Goal: Task Accomplishment & Management: Complete application form

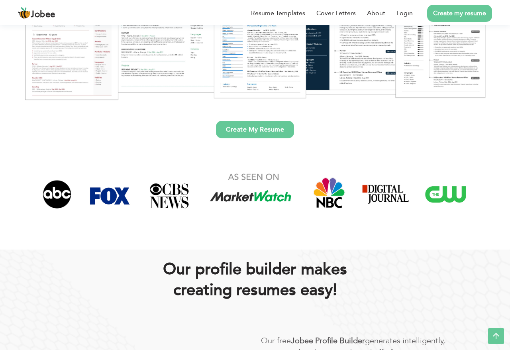
scroll to position [195, 0]
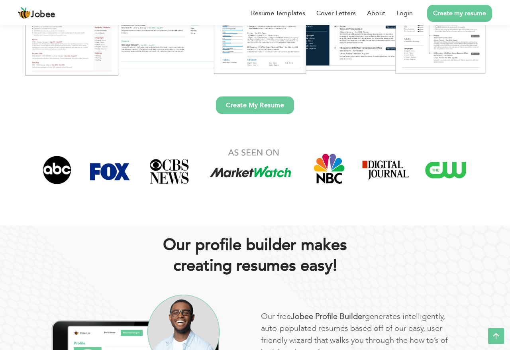
click at [270, 100] on link "Create My Resume" at bounding box center [255, 105] width 78 height 18
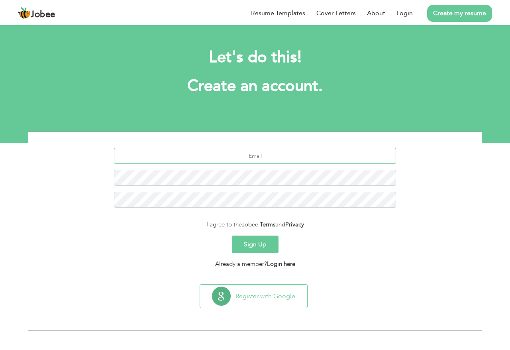
click at [256, 153] on input "text" at bounding box center [255, 156] width 282 height 16
type input "[EMAIL_ADDRESS][DOMAIN_NAME]"
click at [260, 246] on button "Sign Up" at bounding box center [255, 244] width 47 height 18
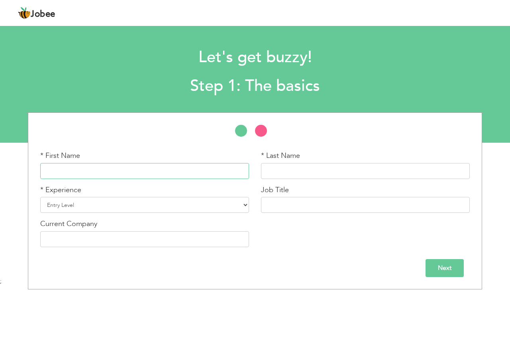
click at [157, 171] on input "text" at bounding box center [144, 171] width 209 height 16
type input "Abdul"
type input "Basit"
click at [134, 200] on select "Entry Level Less than 1 Year 1 Year 2 Years 3 Years 4 Years 5 Years 6 Years 7 Y…" at bounding box center [144, 205] width 209 height 16
select select "8"
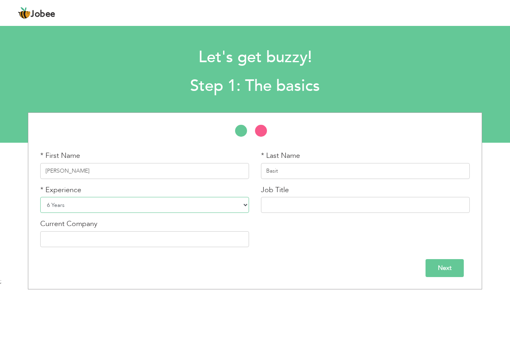
click at [40, 197] on select "Entry Level Less than 1 Year 1 Year 2 Years 3 Years 4 Years 5 Years 6 Years 7 Y…" at bounding box center [144, 205] width 209 height 16
click at [309, 201] on input "text" at bounding box center [365, 205] width 209 height 16
type input "Wordpress Website Developer"
click at [218, 243] on input "text" at bounding box center [144, 239] width 209 height 16
type input "Design By Baxit"
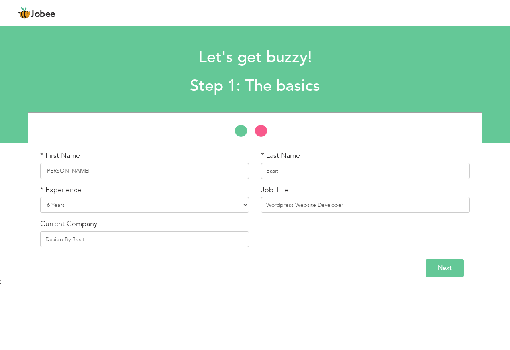
click at [459, 265] on input "Next" at bounding box center [444, 268] width 38 height 18
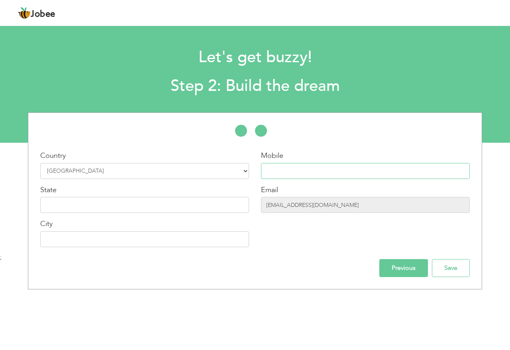
click at [277, 173] on input "text" at bounding box center [365, 171] width 209 height 16
type input "03241481887"
type input "[GEOGRAPHIC_DATA]"
click at [199, 202] on input "text" at bounding box center [144, 205] width 209 height 16
type input "[GEOGRAPHIC_DATA]"
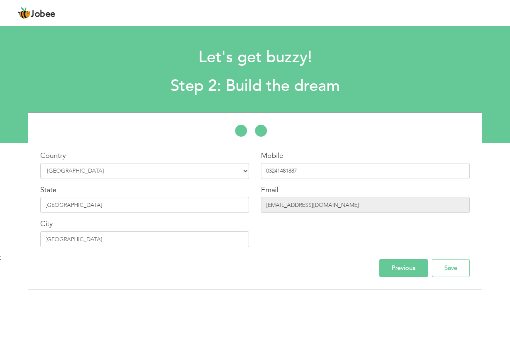
click at [173, 249] on div "Country Select Country Afghanistan Albania Algeria American Samoa Andorra Angol…" at bounding box center [144, 202] width 221 height 102
click at [151, 209] on input "[GEOGRAPHIC_DATA]" at bounding box center [144, 205] width 209 height 16
click at [459, 266] on input "Save" at bounding box center [451, 268] width 38 height 18
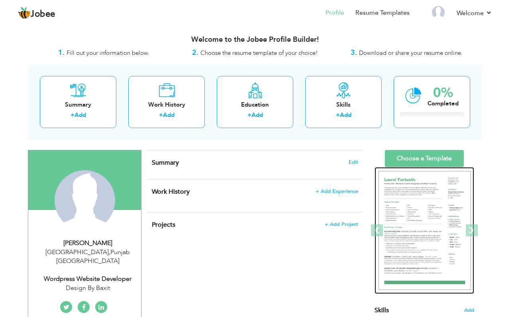
click at [417, 225] on img at bounding box center [424, 230] width 92 height 119
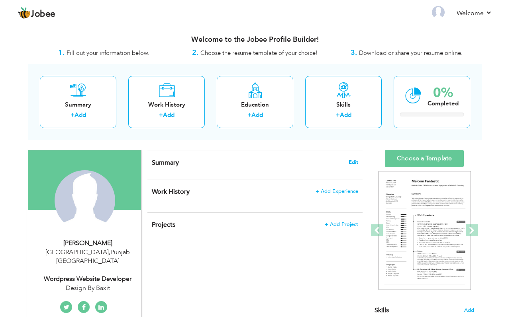
click at [349, 163] on span "Edit" at bounding box center [353, 163] width 10 height 6
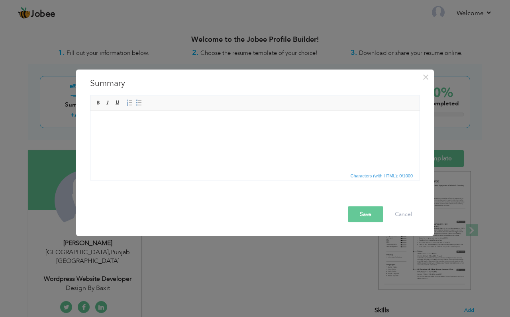
click at [180, 133] on html at bounding box center [254, 123] width 329 height 24
click at [190, 132] on html at bounding box center [254, 123] width 329 height 24
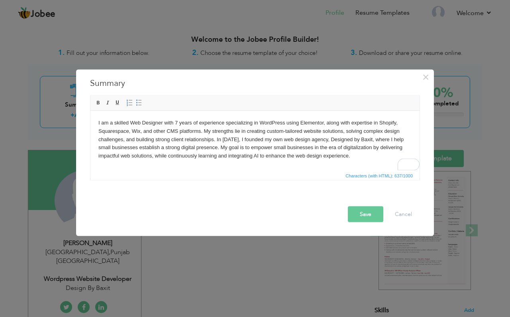
click at [362, 217] on button "Save" at bounding box center [365, 214] width 35 height 16
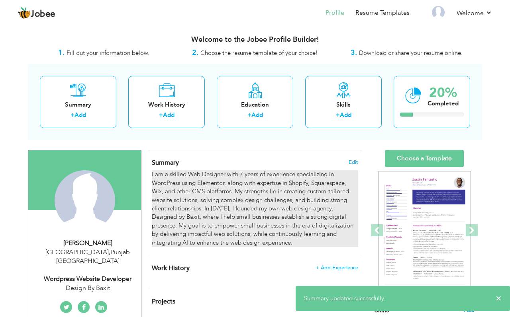
click at [272, 187] on div "I am a skilled Web Designer with 7 years of experience specializing in WordPres…" at bounding box center [255, 208] width 206 height 77
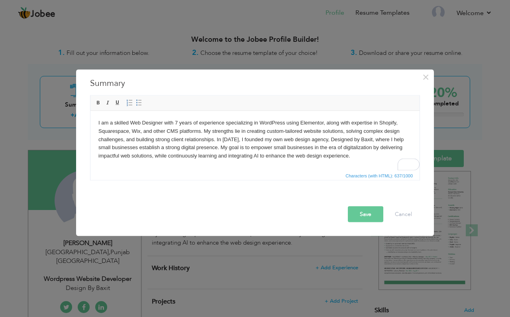
click at [215, 138] on body "I am a skilled Web Designer with 7 years of experience specializing in WordPres…" at bounding box center [254, 139] width 313 height 41
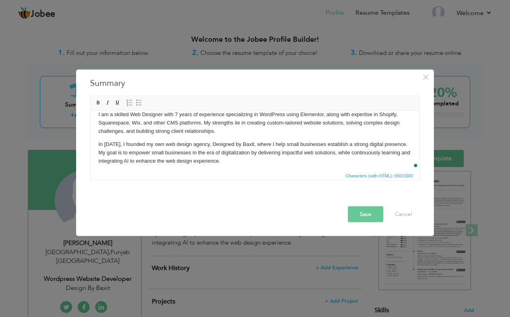
scroll to position [11, 0]
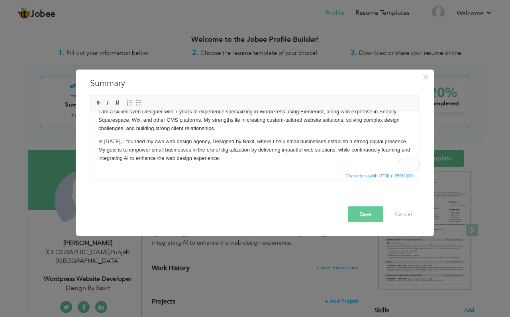
click at [358, 215] on button "Save" at bounding box center [365, 214] width 35 height 16
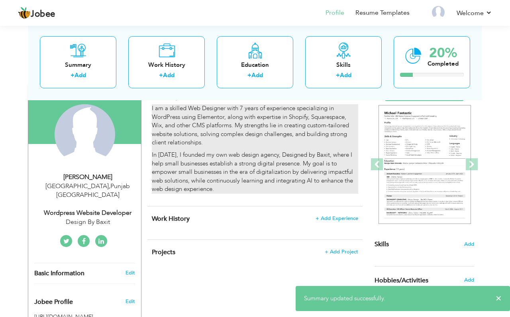
scroll to position [68, 0]
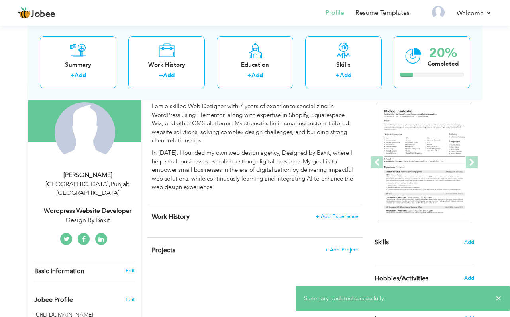
click at [340, 212] on div "Work History + Add Experience × Work History * Job Title Company Duration" at bounding box center [254, 221] width 215 height 33
click at [338, 217] on span "+ Add Experience" at bounding box center [336, 217] width 43 height 6
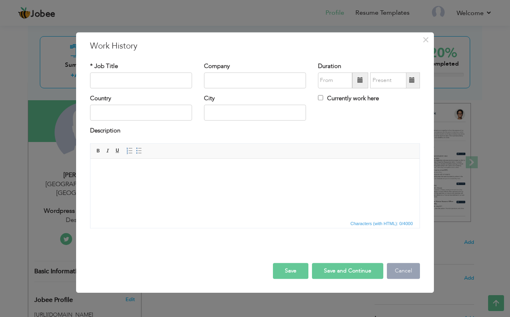
click at [394, 266] on button "Cancel" at bounding box center [403, 271] width 33 height 16
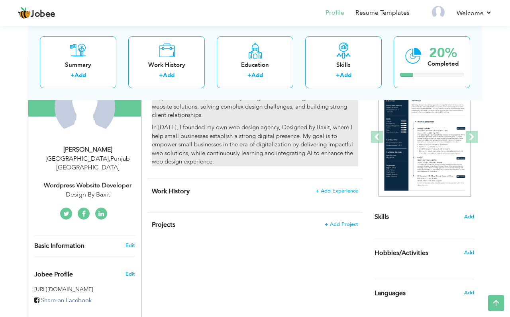
scroll to position [117, 0]
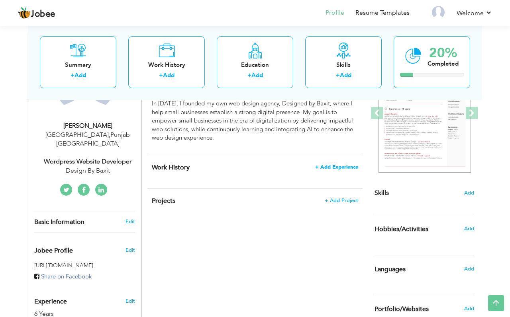
click at [336, 170] on span "+ Add Experience" at bounding box center [336, 167] width 43 height 6
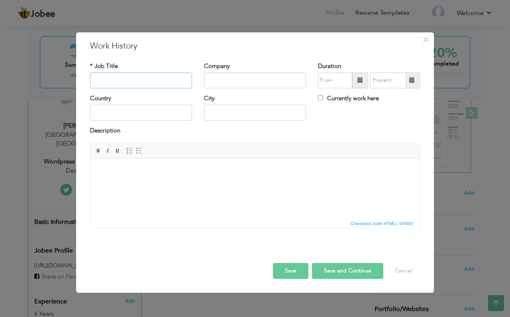
click at [132, 80] on input "text" at bounding box center [141, 80] width 102 height 16
click at [93, 81] on input "Web Designer" at bounding box center [141, 80] width 102 height 16
click at [108, 82] on input "Lead Web Designer" at bounding box center [141, 80] width 102 height 16
click at [112, 81] on input "Lead Web Designer" at bounding box center [141, 80] width 102 height 16
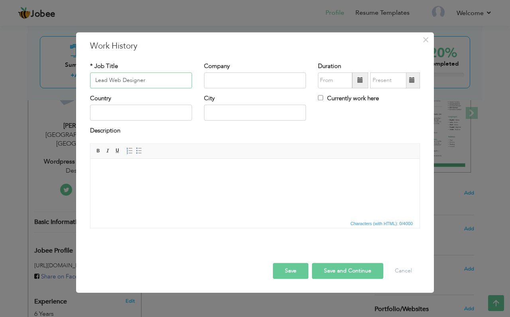
click at [112, 81] on input "Lead Web Designer" at bounding box center [141, 80] width 102 height 16
click at [181, 84] on input "Lead Wordpress Designer" at bounding box center [141, 80] width 102 height 16
type input "Lead Wordpress Designer"
click at [240, 86] on input "text" at bounding box center [255, 80] width 102 height 16
type input "Leads Momentum Marketing"
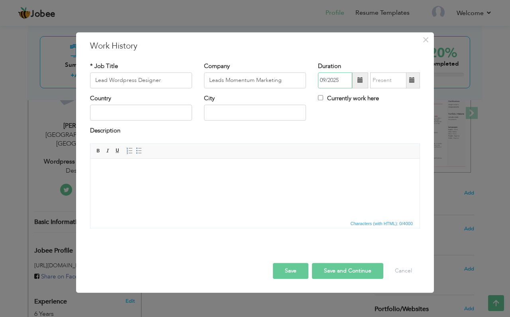
click at [332, 74] on input "09/2025" at bounding box center [335, 80] width 34 height 16
click at [345, 78] on input "09/2025" at bounding box center [335, 80] width 34 height 16
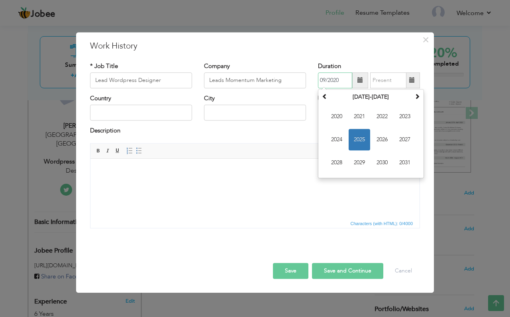
click at [325, 81] on input "09/2020" at bounding box center [335, 80] width 34 height 16
click at [340, 116] on span "2020" at bounding box center [337, 117] width 22 height 22
click at [397, 162] on span "Dec" at bounding box center [405, 163] width 22 height 22
type input "12/2020"
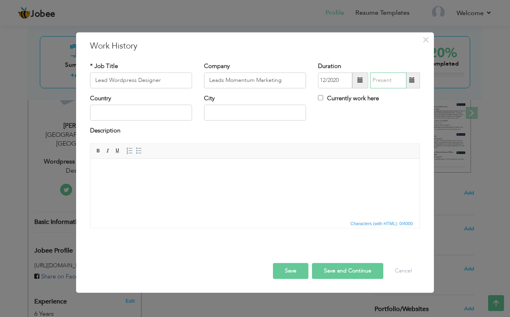
click at [388, 81] on input "text" at bounding box center [388, 80] width 36 height 16
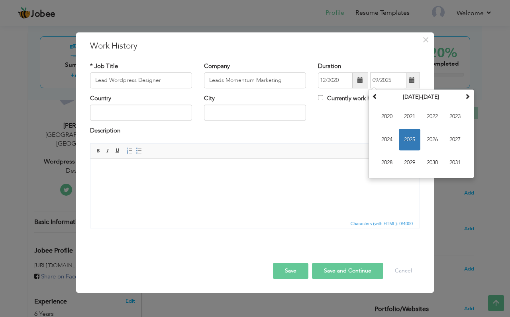
click at [413, 80] on span at bounding box center [412, 81] width 6 height 6
click at [396, 82] on input "09/2025" at bounding box center [388, 80] width 36 height 16
type input "0"
type input "09/2025"
click at [327, 127] on div "Description" at bounding box center [255, 132] width 330 height 10
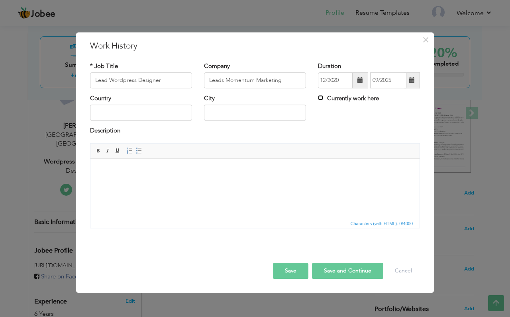
click at [319, 100] on input "Currently work here" at bounding box center [320, 97] width 5 height 5
checkbox input "true"
click at [145, 120] on input "text" at bounding box center [141, 113] width 102 height 16
type input "[GEOGRAPHIC_DATA]"
click at [228, 119] on input "text" at bounding box center [255, 113] width 102 height 16
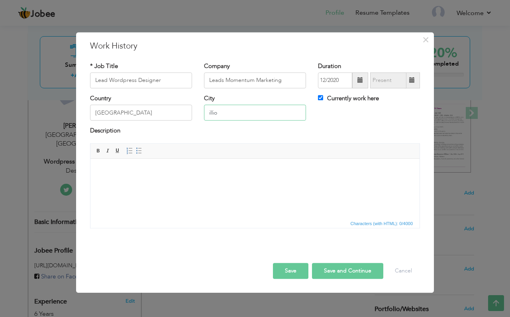
click at [236, 117] on input "illio" at bounding box center [255, 113] width 102 height 16
paste input "[US_STATE]"
type input "[US_STATE]"
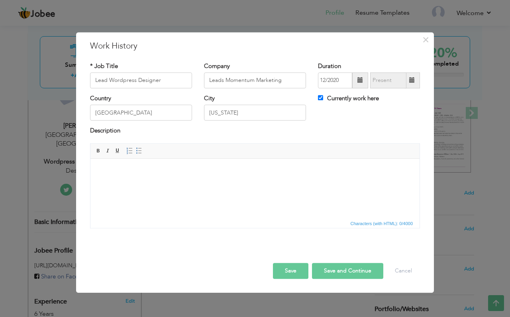
click at [219, 125] on div "City [US_STATE]" at bounding box center [255, 110] width 114 height 32
click at [141, 180] on html at bounding box center [254, 171] width 329 height 24
click at [131, 111] on input "[GEOGRAPHIC_DATA]" at bounding box center [141, 113] width 102 height 16
click at [239, 114] on input "[US_STATE]" at bounding box center [255, 113] width 102 height 16
click at [173, 173] on body "To enrich screen reader interactions, please activate Accessibility in Grammarl…" at bounding box center [254, 170] width 313 height 8
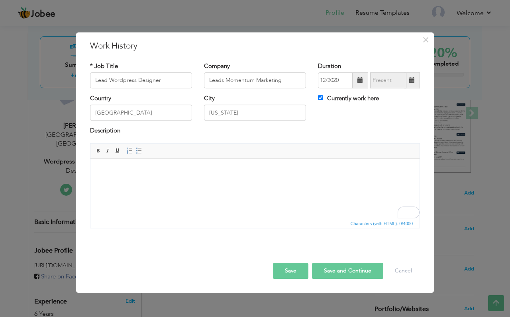
click at [338, 268] on button "Save and Continue" at bounding box center [347, 271] width 71 height 16
checkbox input "false"
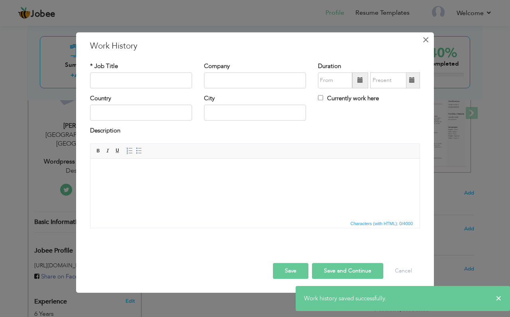
click at [423, 35] on span "×" at bounding box center [425, 40] width 7 height 14
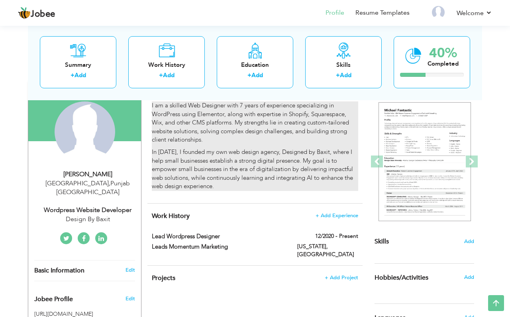
scroll to position [67, 0]
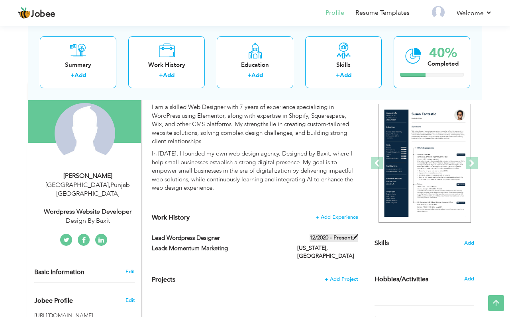
click at [355, 238] on span at bounding box center [355, 238] width 6 height 6
type input "Lead Wordpress Designer"
type input "Leads Momentum Marketing"
type input "12/2020"
type input "[GEOGRAPHIC_DATA]"
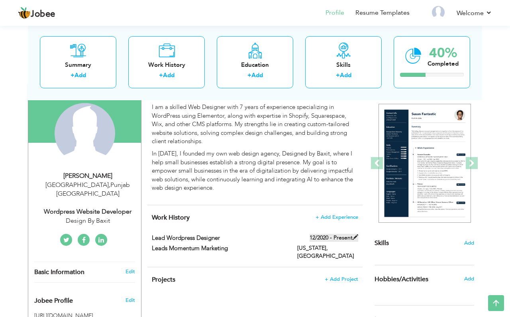
type input "[US_STATE]"
checkbox input "true"
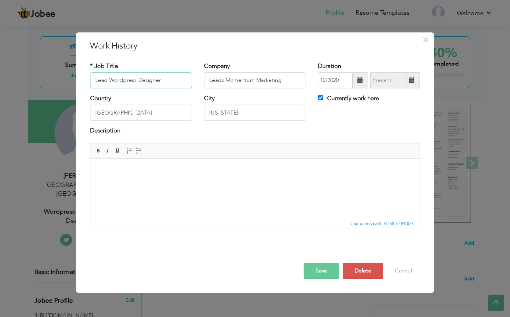
click at [145, 80] on input "Lead Wordpress Designer" at bounding box center [141, 80] width 102 height 16
click at [211, 158] on span "Editor toolbars Basic Styles Bold Italic Underline Paragraph Insert/Remove Numb…" at bounding box center [254, 151] width 329 height 15
click at [183, 80] on input "Lead Wordpress Development" at bounding box center [141, 80] width 102 height 16
type input "Lead Web Developer"
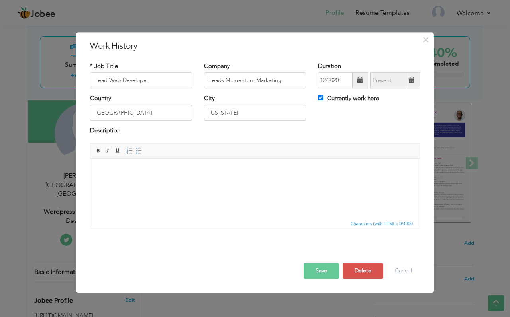
click at [199, 183] on html at bounding box center [254, 171] width 329 height 24
click at [163, 183] on html at bounding box center [254, 171] width 329 height 24
click at [167, 183] on html at bounding box center [254, 171] width 329 height 24
click at [422, 43] on span "×" at bounding box center [425, 40] width 7 height 14
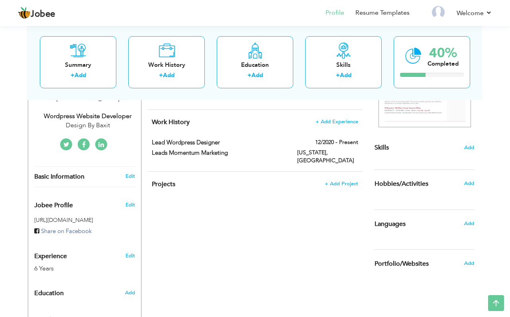
scroll to position [169, 0]
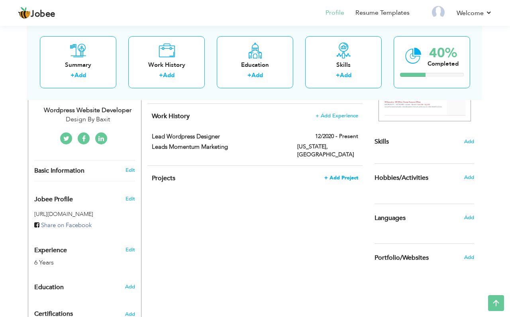
click at [337, 175] on span "+ Add Project" at bounding box center [341, 178] width 34 height 6
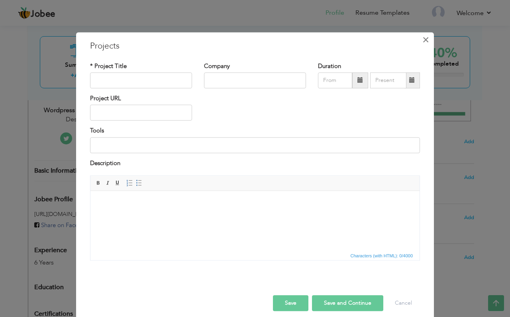
click at [428, 37] on span "×" at bounding box center [425, 40] width 7 height 14
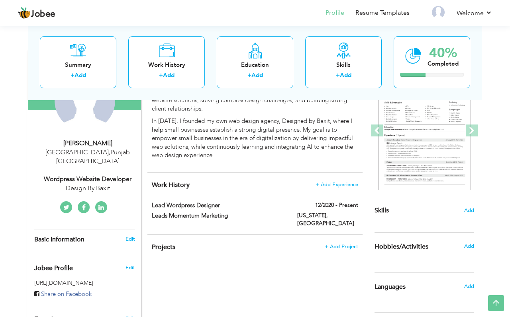
scroll to position [101, 0]
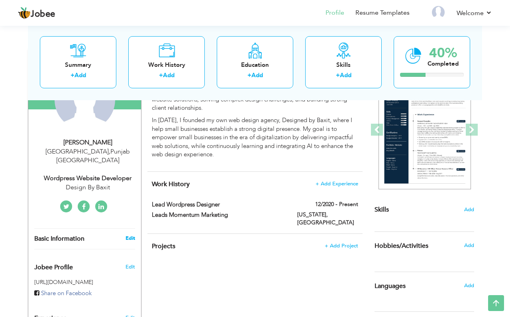
click at [129, 235] on link "Edit" at bounding box center [130, 238] width 10 height 7
type input "[PERSON_NAME]"
type input "Basit"
type input "03241481887"
select select "number:166"
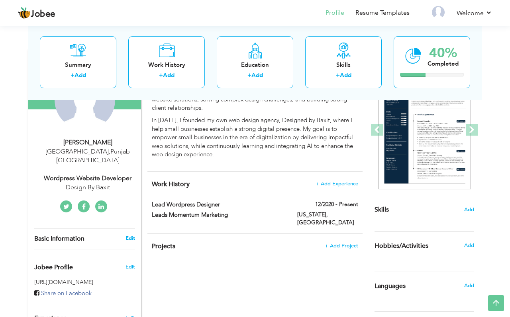
type input "[GEOGRAPHIC_DATA]"
select select "number:8"
type input "Design By Baxit"
type input "Wordpress Website Developer"
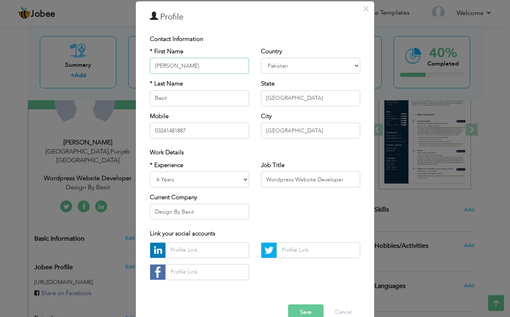
scroll to position [35, 0]
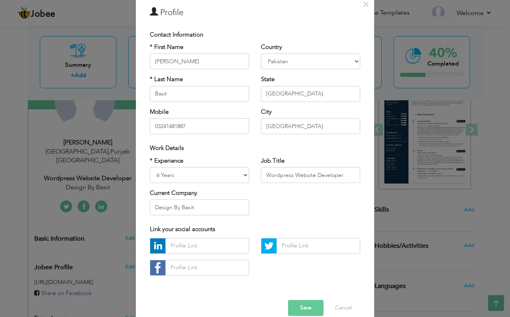
click at [305, 305] on button "Save" at bounding box center [305, 308] width 35 height 16
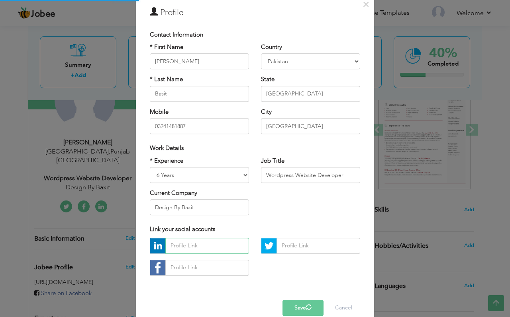
click at [189, 240] on input "text" at bounding box center [207, 246] width 84 height 16
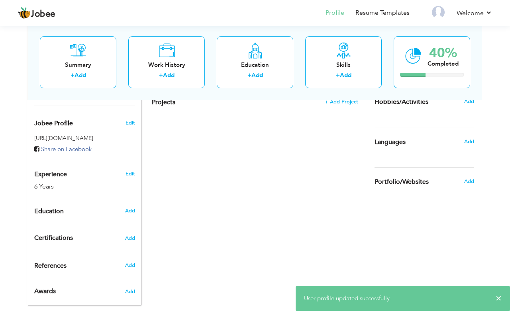
scroll to position [245, 0]
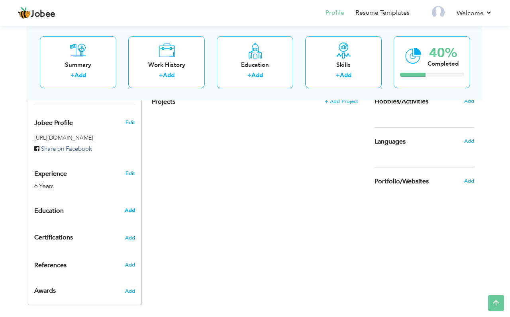
click at [128, 207] on span "Add" at bounding box center [130, 210] width 10 height 7
radio input "true"
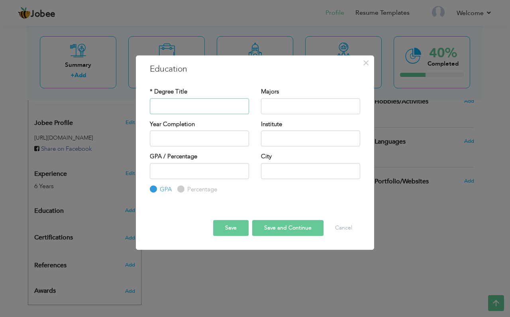
click at [197, 111] on input "text" at bounding box center [199, 106] width 99 height 16
click at [339, 228] on button "Cancel" at bounding box center [343, 228] width 33 height 16
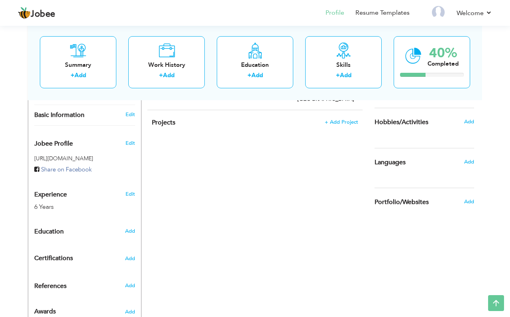
scroll to position [216, 0]
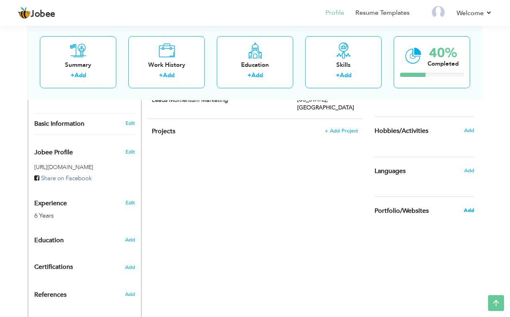
click at [468, 208] on span "Add" at bounding box center [469, 210] width 10 height 7
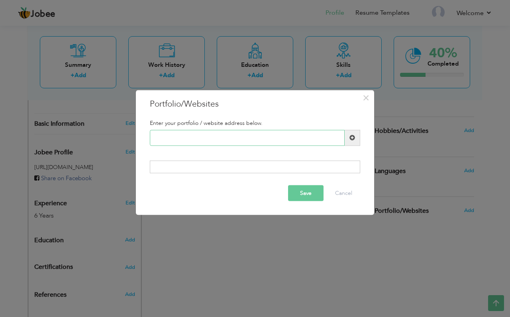
click at [195, 140] on input "text" at bounding box center [247, 138] width 195 height 16
type input "[DOMAIN_NAME]"
click at [317, 196] on button "Save" at bounding box center [305, 194] width 35 height 16
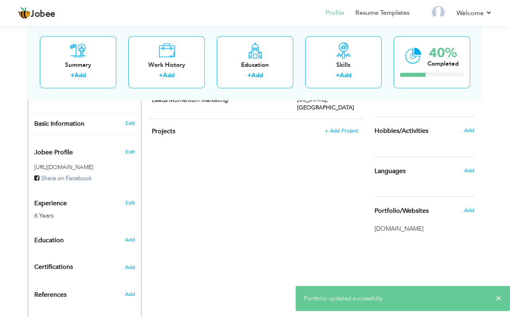
click at [405, 228] on span "[DOMAIN_NAME]" at bounding box center [424, 229] width 100 height 8
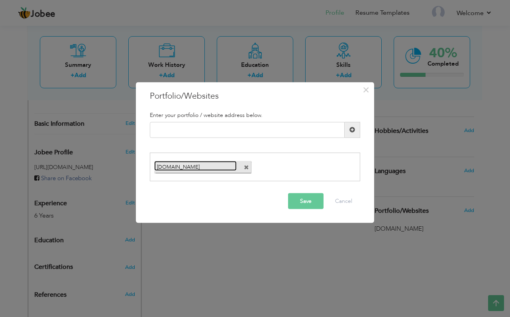
click at [198, 170] on link "[DOMAIN_NAME]" at bounding box center [195, 166] width 82 height 10
click at [366, 88] on span "×" at bounding box center [365, 89] width 7 height 14
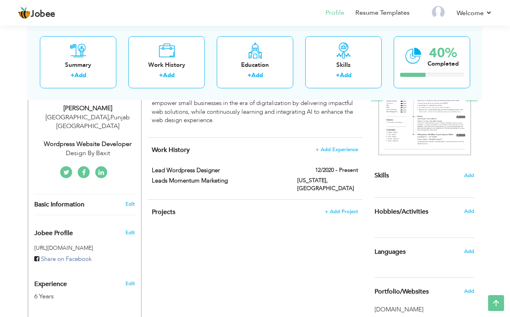
scroll to position [136, 0]
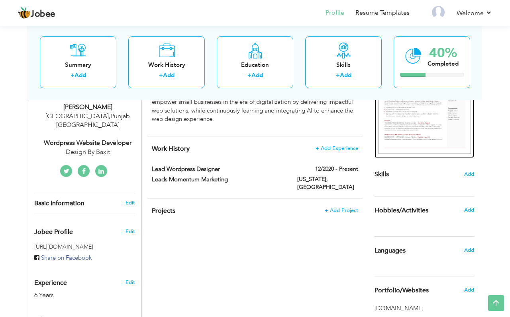
click at [437, 134] on img at bounding box center [424, 94] width 92 height 119
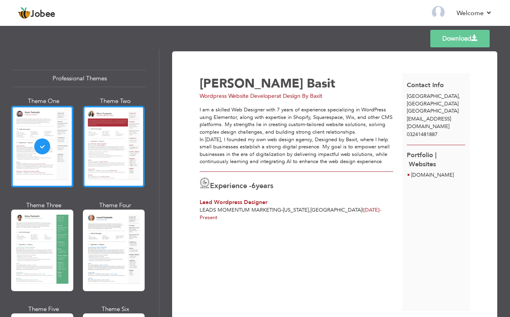
click at [131, 188] on div at bounding box center [114, 147] width 62 height 82
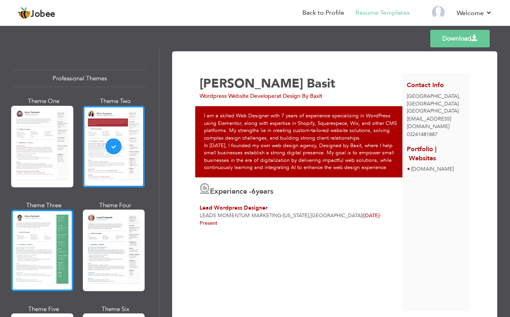
click at [53, 212] on div at bounding box center [42, 251] width 62 height 82
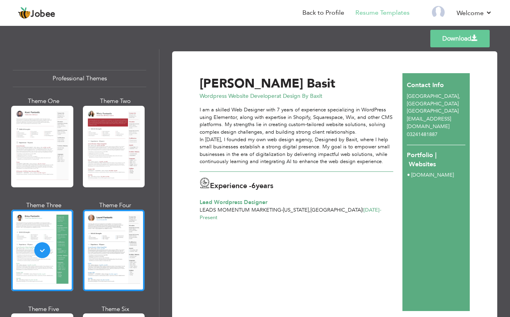
click at [131, 260] on div at bounding box center [114, 251] width 62 height 82
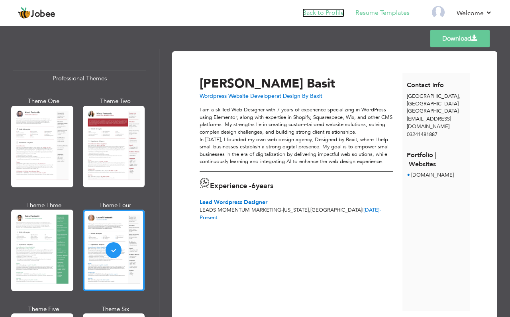
click at [317, 14] on link "Back to Profile" at bounding box center [323, 12] width 42 height 9
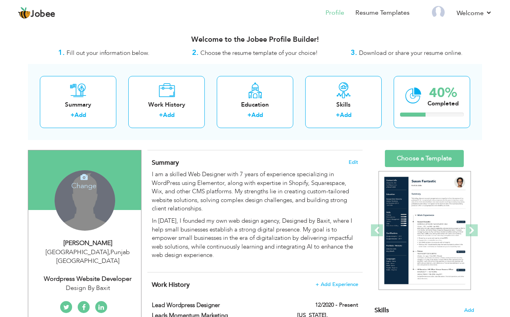
click at [99, 206] on div "Change Remove" at bounding box center [85, 200] width 61 height 61
click at [85, 183] on h4 "Change" at bounding box center [84, 180] width 57 height 19
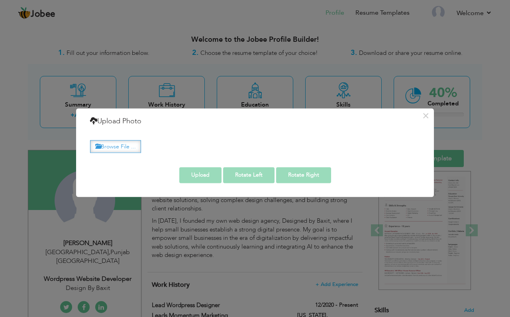
click at [112, 150] on label "Browse File ..." at bounding box center [115, 147] width 51 height 12
click at [0, 0] on input "Browse File ..." at bounding box center [0, 0] width 0 height 0
click at [425, 116] on button "×" at bounding box center [425, 116] width 13 height 13
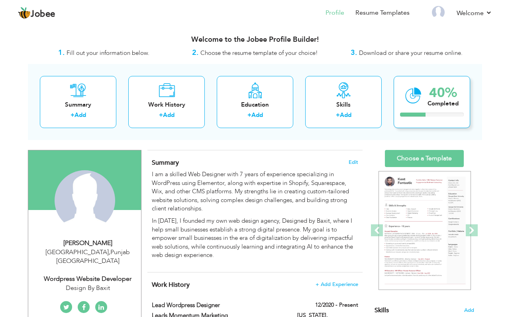
click at [448, 86] on div "40%" at bounding box center [442, 92] width 31 height 13
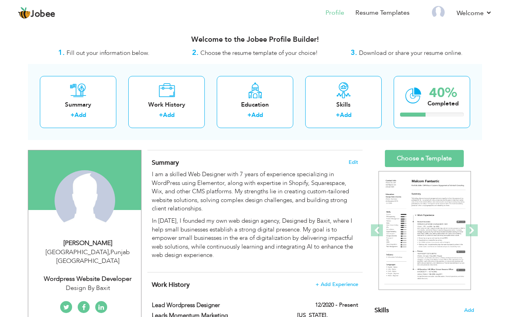
click at [485, 73] on div "View Resume Export PDF Profile Summary Public Link Experience Education Awards …" at bounding box center [255, 293] width 510 height 539
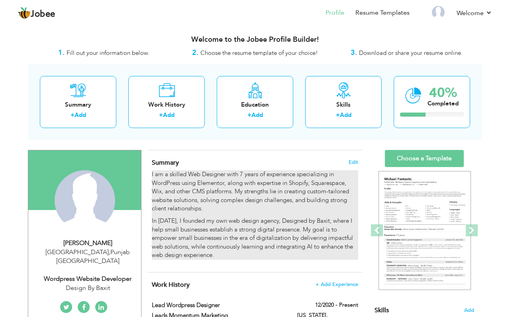
click at [321, 185] on p "I am a skilled Web Designer with 7 years of experience specializing in WordPres…" at bounding box center [255, 191] width 206 height 43
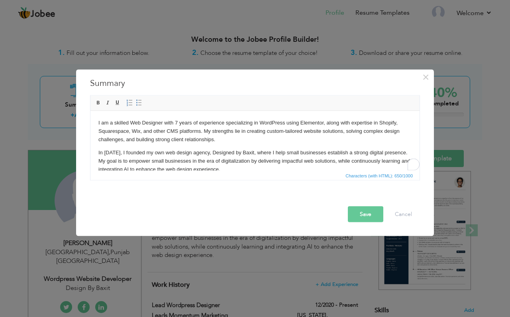
click at [177, 126] on p "I am a skilled Web Designer with 7 years of experience specializing in WordPres…" at bounding box center [254, 131] width 313 height 25
click at [363, 213] on button "Save" at bounding box center [365, 214] width 35 height 16
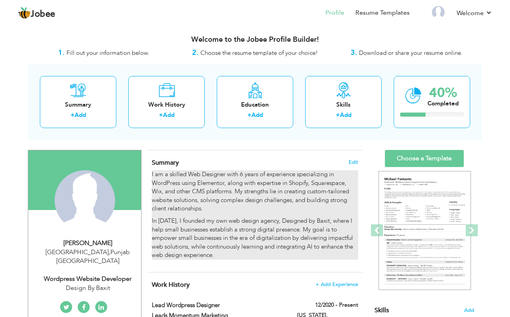
click at [199, 208] on p "I am a skilled Web Designer with 6 years of experience specializing in WordPres…" at bounding box center [255, 191] width 206 height 43
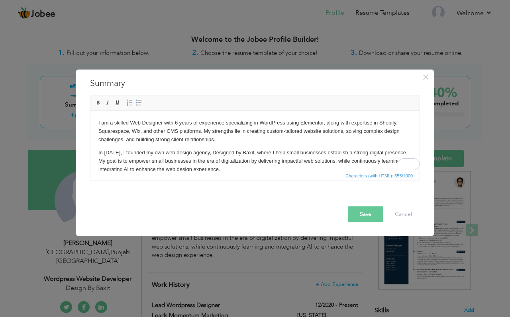
click at [173, 138] on p "I am a skilled Web Designer with 6 years of experience specializing in WordPres…" at bounding box center [254, 131] width 313 height 25
drag, startPoint x: 170, startPoint y: 138, endPoint x: 212, endPoint y: 142, distance: 42.0
click at [212, 142] on p "I am a skilled Web Designer with 6 years of experience specializing in WordPres…" at bounding box center [254, 131] width 313 height 25
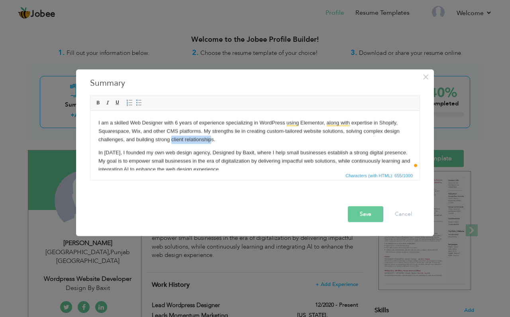
drag, startPoint x: 212, startPoint y: 142, endPoint x: 172, endPoint y: 141, distance: 40.2
click at [172, 141] on p "I am a skilled Web Designer with 6 years of experience specializing in WordPres…" at bounding box center [254, 131] width 313 height 25
click at [205, 154] on p "In [DATE], I founded my own web design agency, Designed by Baxit, where I help …" at bounding box center [254, 161] width 313 height 25
click at [236, 175] on span "Characters (with HTML): 649/1000" at bounding box center [254, 175] width 329 height 10
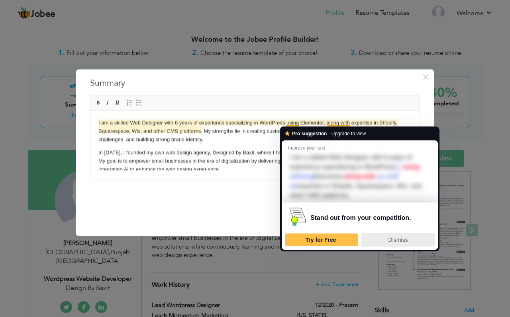
click at [397, 243] on div "Dismiss" at bounding box center [398, 240] width 66 height 13
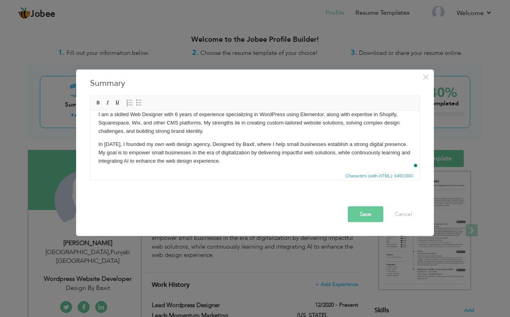
scroll to position [11, 0]
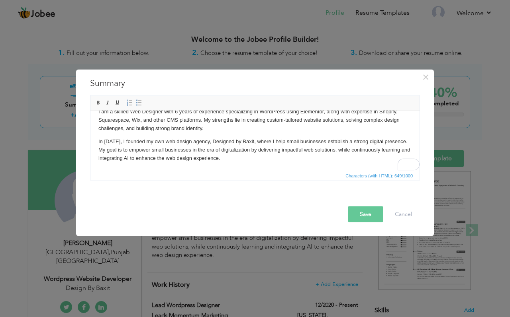
click at [361, 213] on button "Save" at bounding box center [365, 214] width 35 height 16
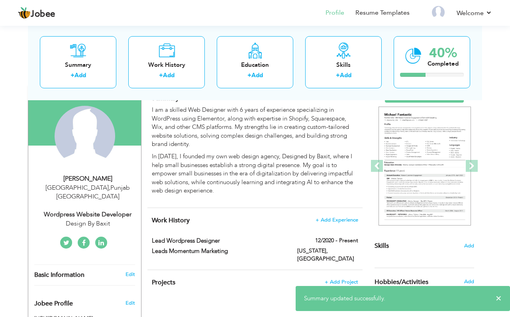
scroll to position [69, 0]
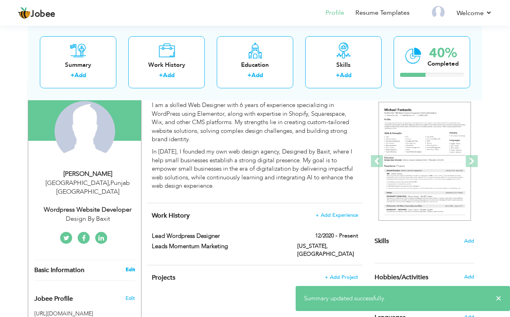
click at [132, 266] on link "Edit" at bounding box center [130, 269] width 10 height 7
type input "[PERSON_NAME]"
type input "Basit"
type input "03241481887"
select select "number:166"
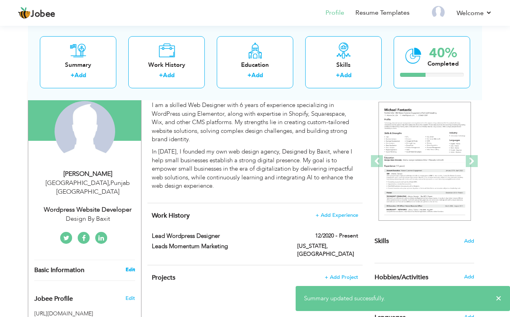
type input "[GEOGRAPHIC_DATA]"
select select "number:8"
type input "Design By Baxit"
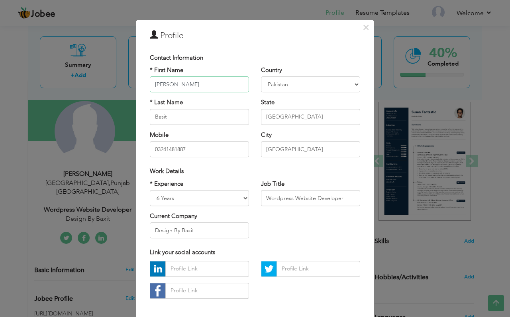
scroll to position [13, 0]
click at [333, 202] on input "Wordpress Website Developer" at bounding box center [310, 198] width 99 height 16
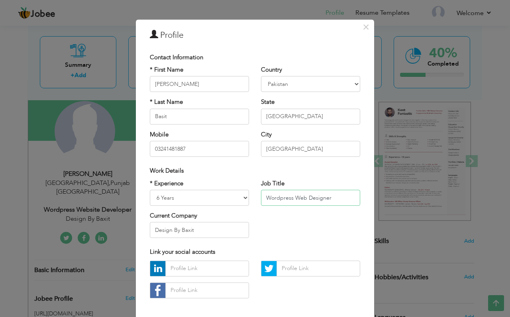
scroll to position [48, 0]
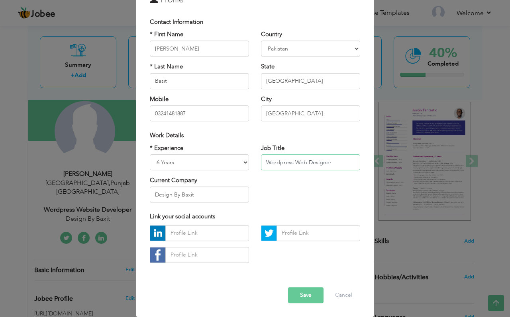
type input "Wordpress Web Designer"
click at [309, 303] on div "Error Save Cancel" at bounding box center [255, 289] width 222 height 40
click at [310, 298] on button "Save" at bounding box center [305, 296] width 35 height 16
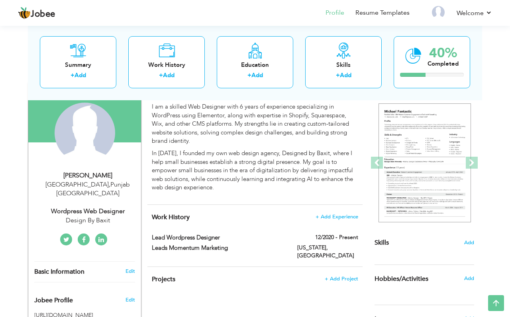
scroll to position [0, 0]
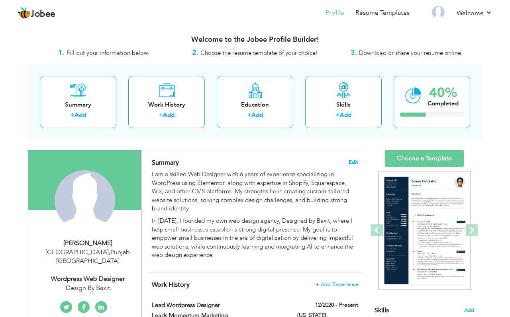
click at [356, 161] on span "Edit" at bounding box center [353, 163] width 10 height 6
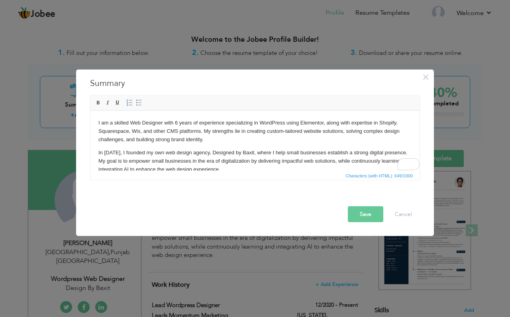
click at [228, 153] on p "In [DATE], I founded my own web design agency, Designed by Baxit, where I help …" at bounding box center [254, 161] width 313 height 25
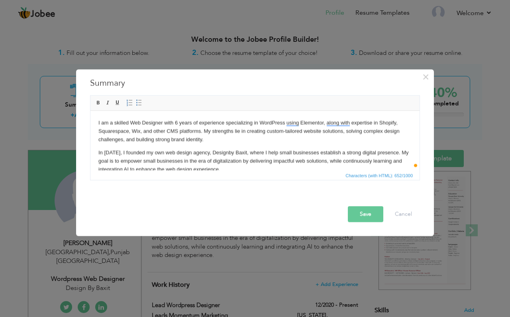
click at [366, 219] on button "Save" at bounding box center [365, 214] width 35 height 16
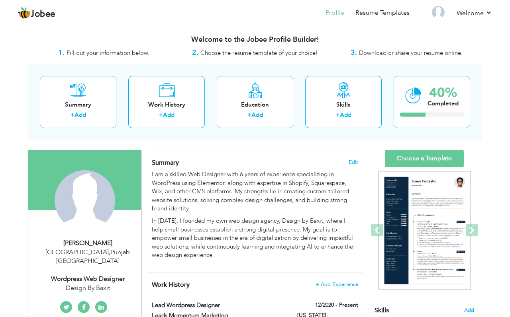
click at [20, 171] on div "View Resume Export PDF Profile Summary Public Link Experience Education Awards …" at bounding box center [255, 293] width 510 height 539
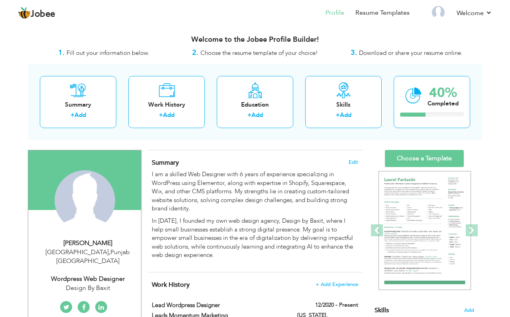
click at [244, 53] on span "Choose the resume template of your choice!" at bounding box center [258, 53] width 117 height 8
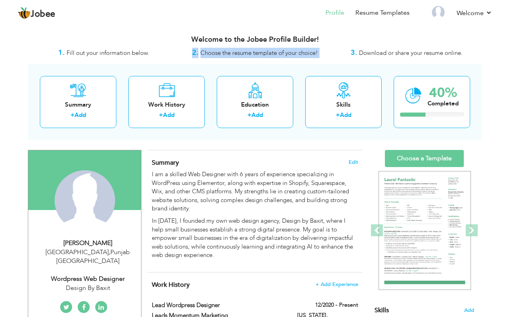
click at [244, 53] on span "Choose the resume template of your choice!" at bounding box center [258, 53] width 117 height 8
click at [263, 151] on div "Summary Edit I am a skilled Web Designer with 6 years of experience specializin…" at bounding box center [254, 212] width 215 height 122
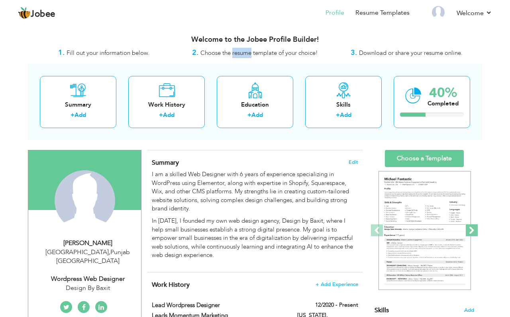
click at [471, 229] on span at bounding box center [472, 231] width 12 height 12
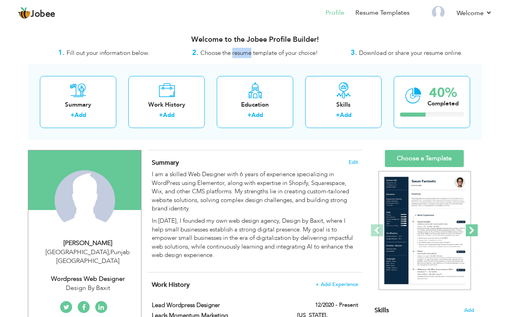
click at [471, 229] on span at bounding box center [472, 231] width 12 height 12
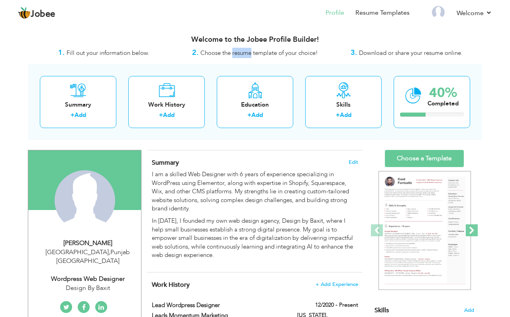
click at [471, 229] on span at bounding box center [472, 231] width 12 height 12
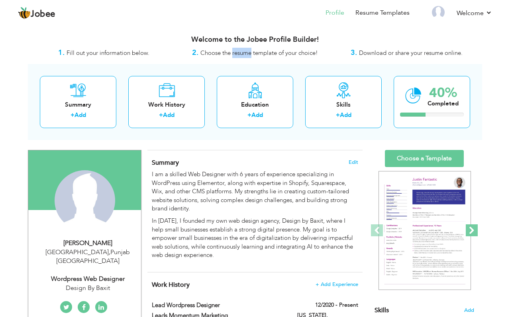
click at [471, 229] on span at bounding box center [472, 231] width 12 height 12
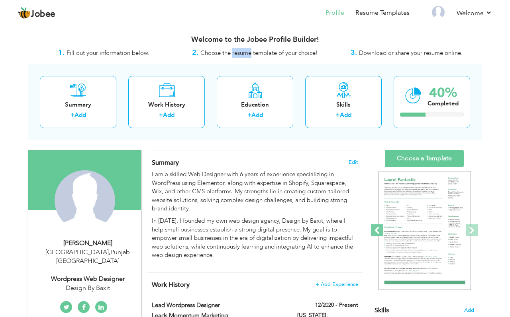
click at [378, 230] on span at bounding box center [377, 231] width 12 height 12
click at [374, 227] on span at bounding box center [377, 231] width 12 height 12
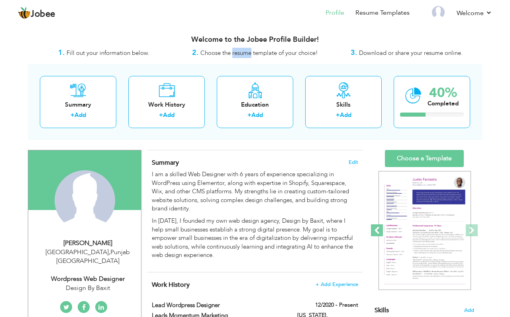
click at [374, 227] on span at bounding box center [377, 231] width 12 height 12
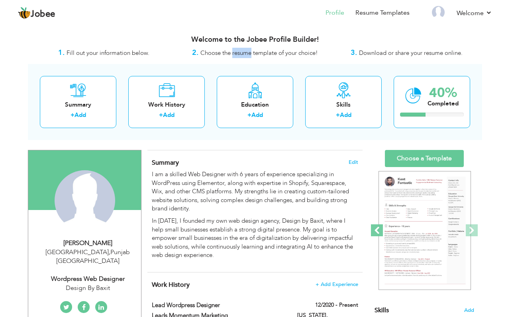
click at [374, 227] on span at bounding box center [377, 231] width 12 height 12
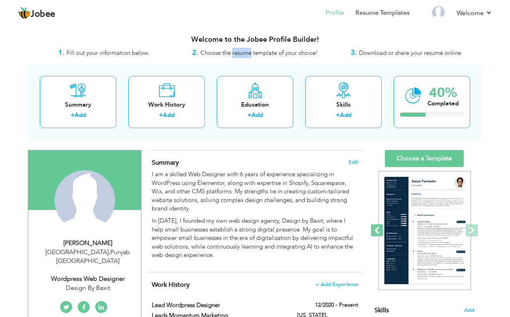
click at [374, 227] on span at bounding box center [377, 231] width 12 height 12
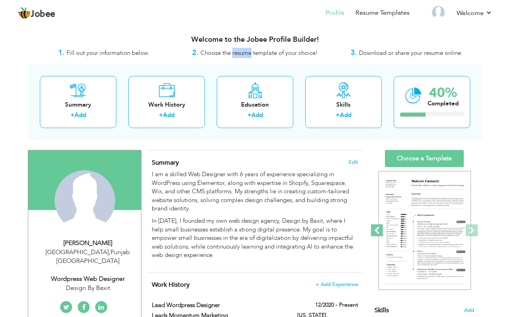
click at [374, 227] on span at bounding box center [377, 231] width 12 height 12
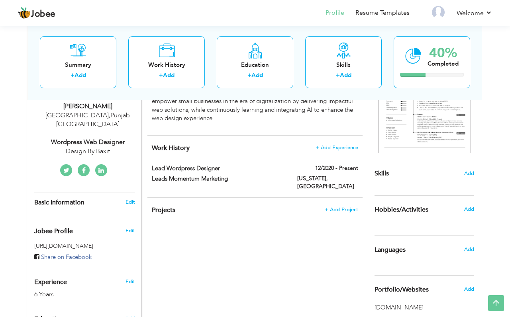
scroll to position [139, 0]
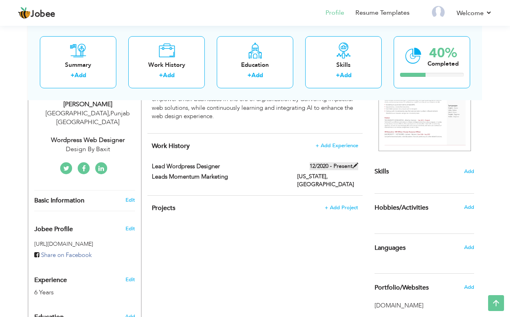
click at [344, 162] on label "12/2020 - Present" at bounding box center [333, 166] width 49 height 8
type input "Lead Wordpress Designer"
type input "Leads Momentum Marketing"
type input "12/2020"
type input "[GEOGRAPHIC_DATA]"
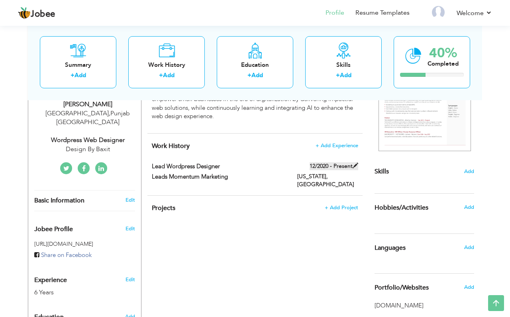
type input "[US_STATE]"
checkbox input "true"
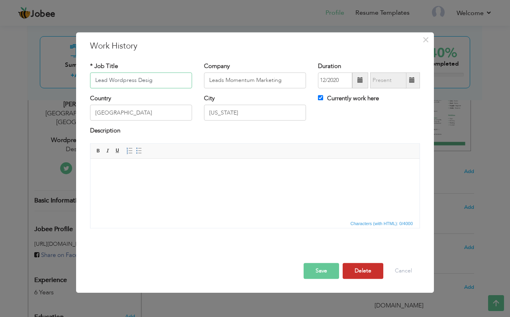
type input "Lead Wordpress Desig"
click at [352, 264] on button "Delete" at bounding box center [363, 271] width 41 height 16
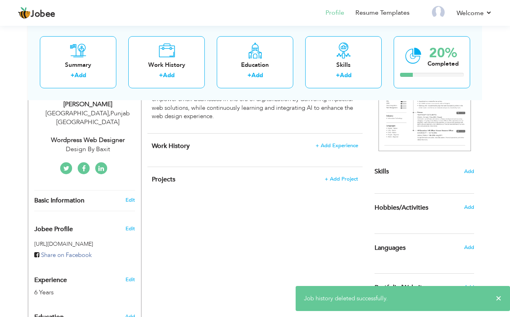
click at [335, 214] on div "CV Import Profile Strength 0% Select an Item from right menu Work History * Job…" at bounding box center [254, 206] width 227 height 391
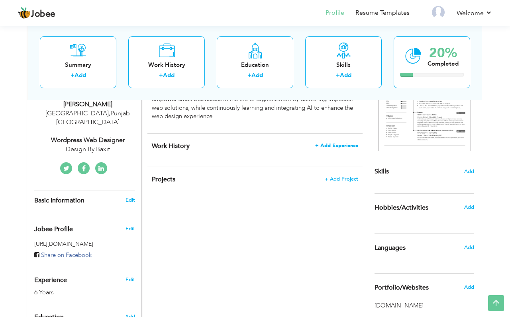
click at [353, 146] on span "+ Add Experience" at bounding box center [336, 146] width 43 height 6
checkbox input "false"
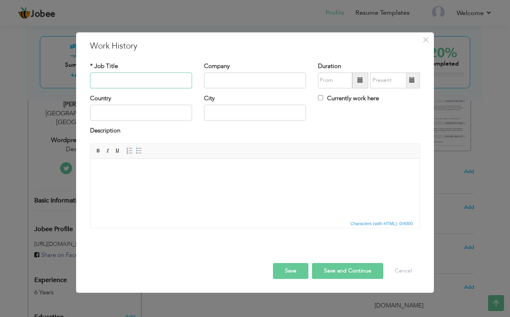
click at [157, 81] on input "text" at bounding box center [141, 80] width 102 height 16
type input "Lead Web Design & Development"
click at [227, 84] on input "text" at bounding box center [255, 80] width 102 height 16
click at [215, 84] on input "text" at bounding box center [255, 80] width 102 height 16
type input "Leads Momentum Maketing"
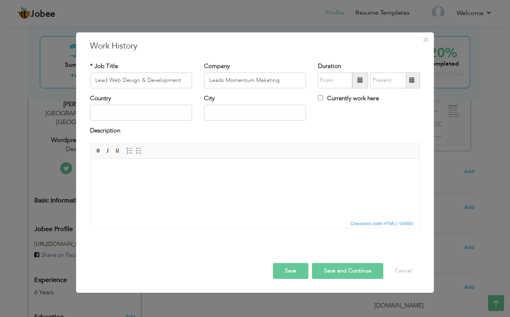
click at [310, 100] on div "City" at bounding box center [255, 110] width 114 height 32
click at [335, 81] on input "text" at bounding box center [335, 80] width 34 height 16
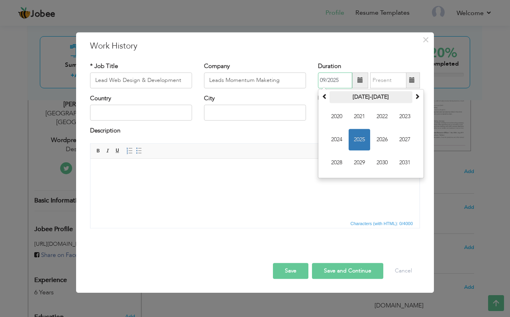
click at [370, 98] on th "[DATE]-[DATE]" at bounding box center [370, 97] width 83 height 12
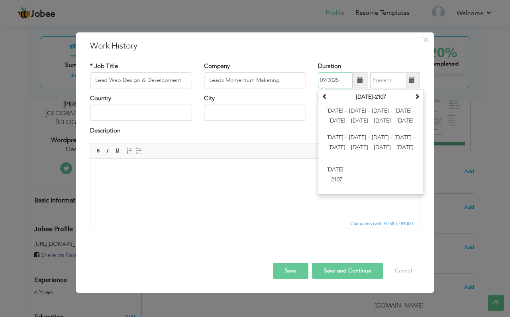
click at [345, 79] on input "09/2025" at bounding box center [335, 80] width 34 height 16
type input "0"
type input "12/2020"
click at [386, 82] on input "text" at bounding box center [388, 80] width 36 height 16
type input "09/2025"
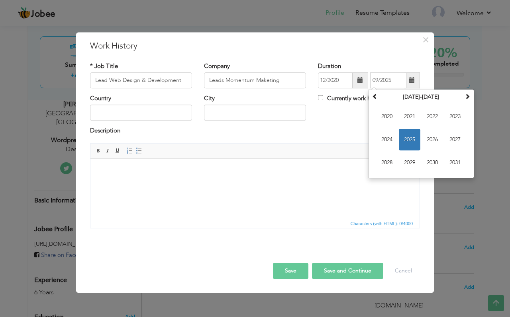
click at [353, 120] on div "Country City Currently work here" at bounding box center [255, 110] width 342 height 32
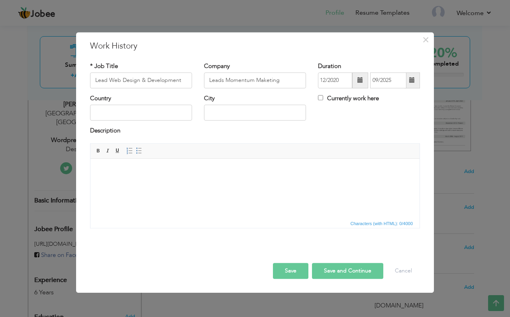
click at [355, 98] on label "Currently work here" at bounding box center [348, 98] width 61 height 8
click at [323, 98] on input "Currently work here" at bounding box center [320, 97] width 5 height 5
checkbox input "true"
click at [175, 113] on input "text" at bounding box center [141, 113] width 102 height 16
type input "[GEOGRAPHIC_DATA]"
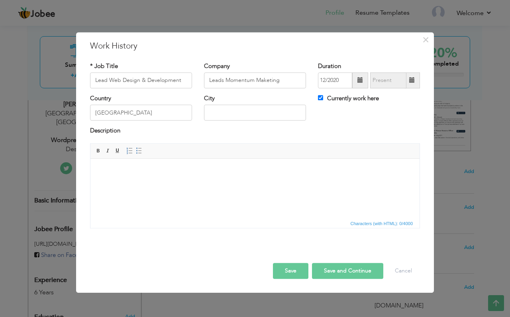
click at [236, 121] on div "City" at bounding box center [255, 110] width 114 height 32
click at [241, 119] on input "text" at bounding box center [255, 113] width 102 height 16
type input "I"
paste input "[US_STATE]"
type input "[US_STATE]"
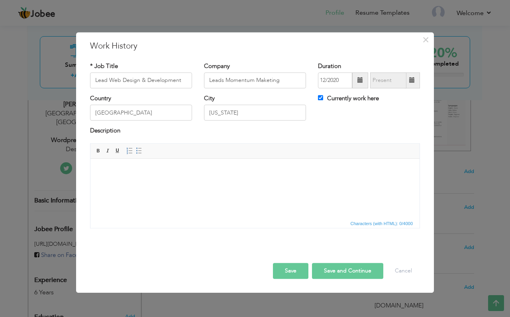
click at [275, 126] on div "City [US_STATE]" at bounding box center [255, 110] width 114 height 32
click at [341, 272] on button "Save and Continue" at bounding box center [347, 271] width 71 height 16
checkbox input "false"
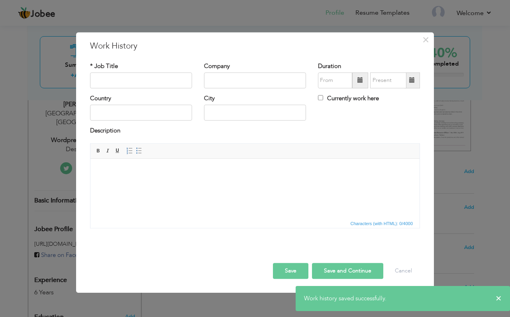
click at [287, 268] on button "Save" at bounding box center [290, 271] width 35 height 16
click at [402, 271] on button "Cancel" at bounding box center [403, 271] width 33 height 16
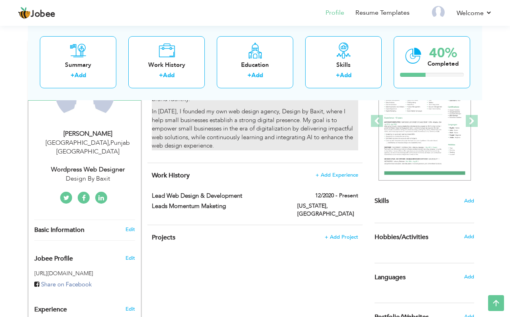
scroll to position [110, 0]
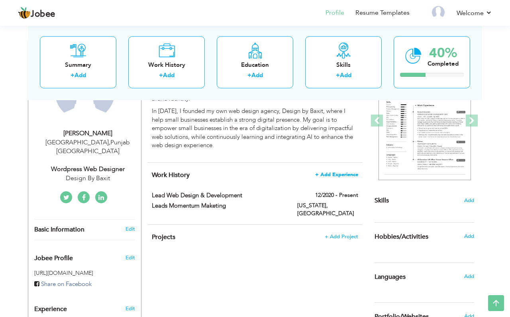
click at [337, 174] on span "+ Add Experience" at bounding box center [336, 175] width 43 height 6
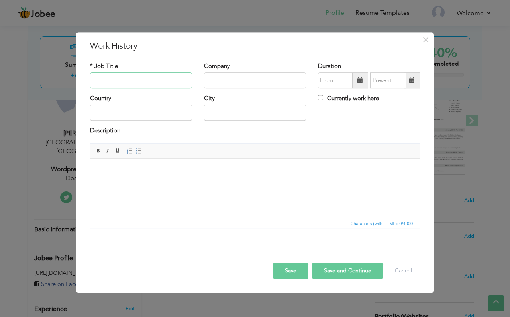
click at [160, 82] on input "text" at bounding box center [141, 80] width 102 height 16
type input "w"
type input "l"
type input "Lead Web Designer"
click at [221, 86] on input "text" at bounding box center [255, 80] width 102 height 16
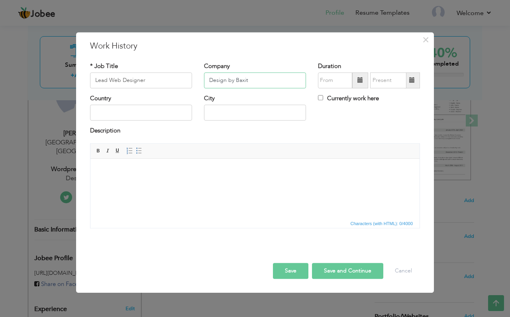
type input "Design by Baxit"
click at [331, 83] on input "text" at bounding box center [335, 80] width 34 height 16
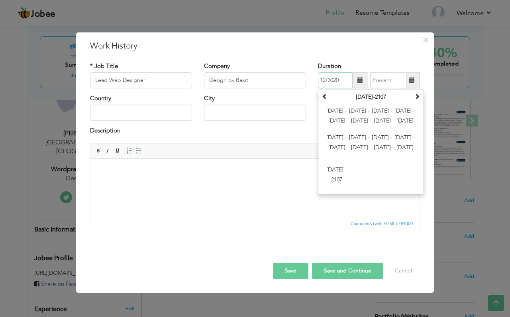
click at [350, 80] on input "12/2020" at bounding box center [335, 80] width 34 height 16
click at [325, 78] on input "12/2022" at bounding box center [335, 80] width 34 height 16
type input "11/2022"
click at [387, 79] on input "text" at bounding box center [388, 80] width 36 height 16
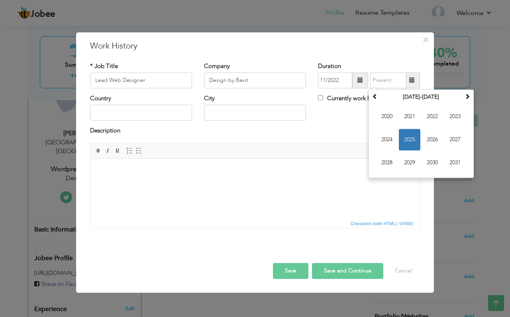
click at [345, 112] on div "Country City Currently work here" at bounding box center [255, 110] width 342 height 32
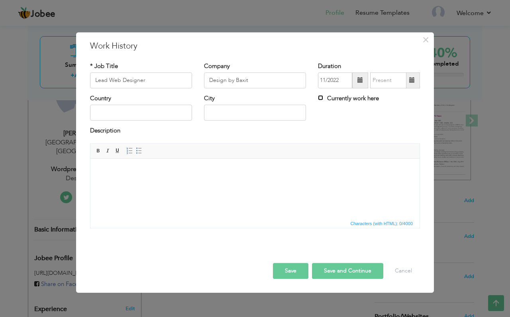
click at [321, 98] on input "Currently work here" at bounding box center [320, 97] width 5 height 5
checkbox input "true"
click at [142, 115] on input "text" at bounding box center [141, 113] width 102 height 16
type input "[GEOGRAPHIC_DATA]"
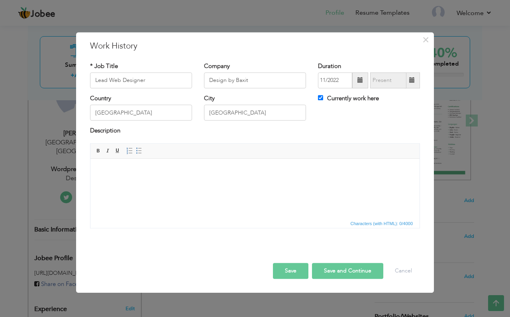
click at [272, 240] on div "* Job Title Lead Web Designer Company Design by Baxit Duration 11/2022" at bounding box center [255, 148] width 342 height 184
click at [295, 268] on button "Save" at bounding box center [290, 271] width 35 height 16
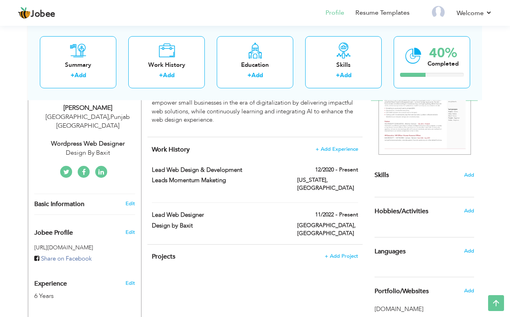
scroll to position [145, 0]
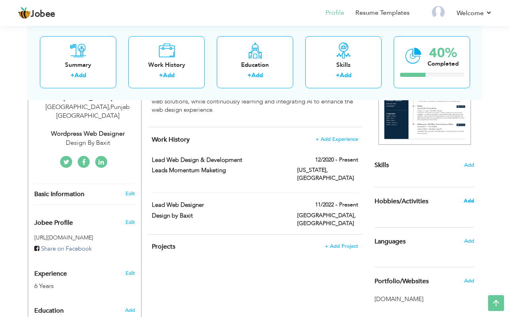
click at [466, 198] on span "Add" at bounding box center [469, 201] width 10 height 7
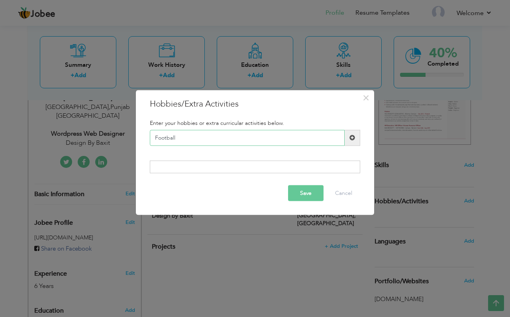
type input "Football"
click at [301, 194] on button "Save" at bounding box center [305, 194] width 35 height 16
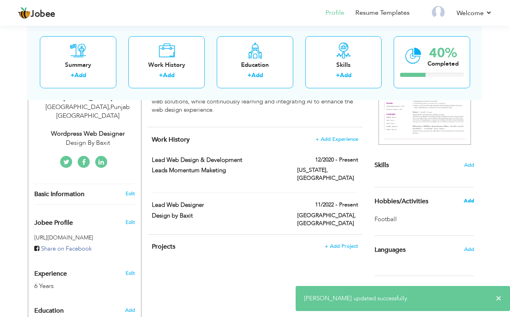
click at [464, 198] on span "Add" at bounding box center [469, 201] width 10 height 7
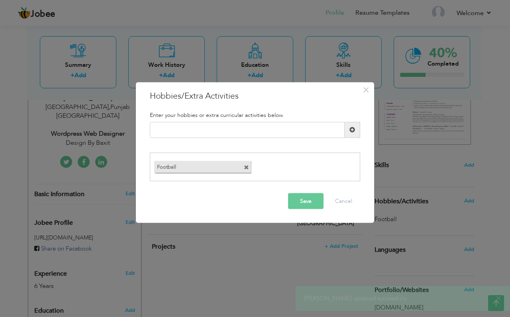
click at [248, 168] on span at bounding box center [246, 167] width 5 height 5
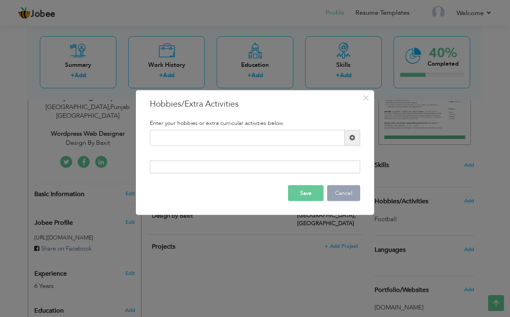
click at [331, 194] on button "Cancel" at bounding box center [343, 194] width 33 height 16
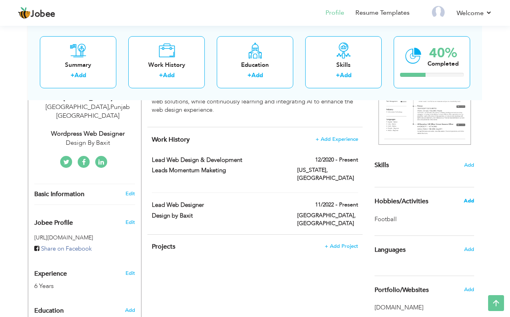
click at [469, 202] on span "Add" at bounding box center [469, 201] width 10 height 7
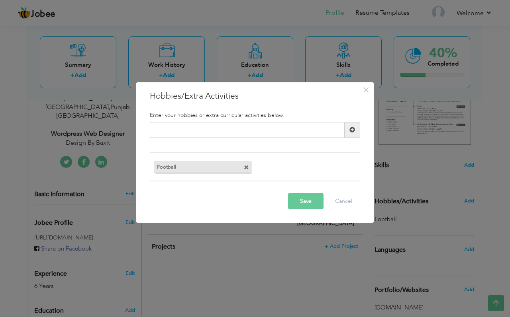
click at [247, 165] on span at bounding box center [246, 167] width 5 height 5
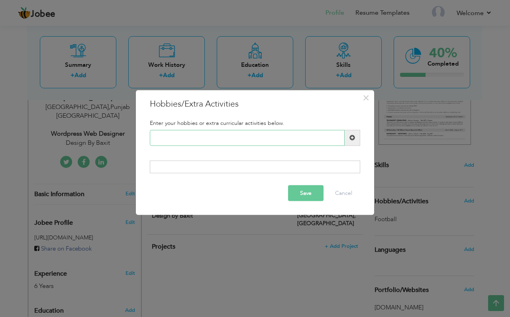
click at [243, 140] on input "text" at bounding box center [247, 138] width 195 height 16
type input "O"
type input "Playing Football"
click at [305, 188] on button "Save" at bounding box center [305, 194] width 35 height 16
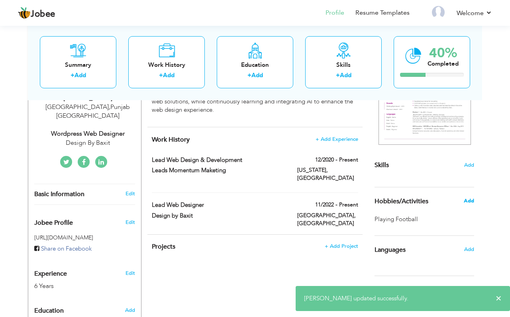
click at [466, 200] on span "Add" at bounding box center [469, 201] width 10 height 7
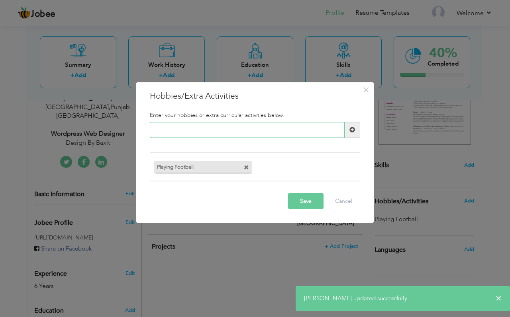
click at [202, 130] on input "text" at bounding box center [247, 130] width 195 height 16
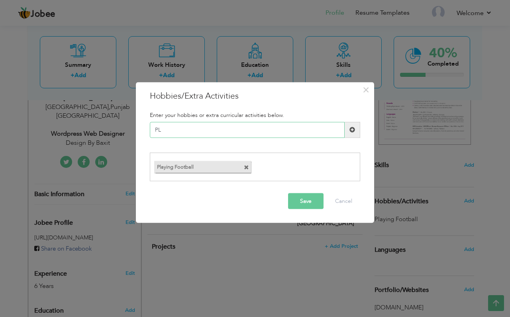
type input "P"
click at [371, 82] on div "× Hobbies/Extra Activities Enter your hobbies or extra curricular activities be…" at bounding box center [255, 152] width 238 height 141
click at [365, 90] on span "×" at bounding box center [365, 89] width 7 height 14
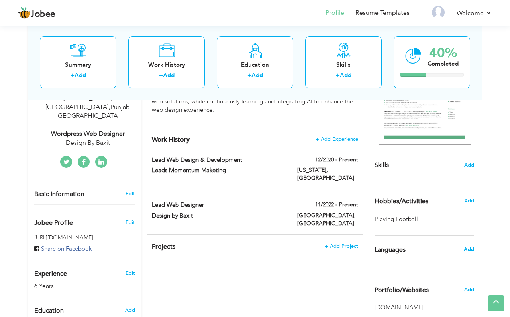
click at [473, 251] on span "Add" at bounding box center [469, 249] width 10 height 7
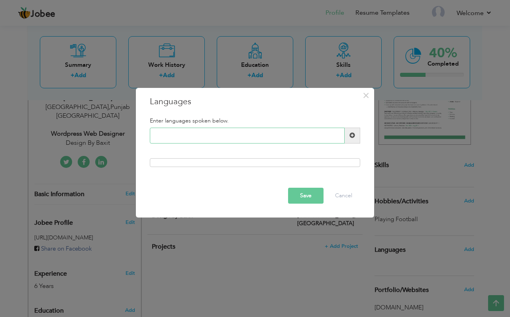
click at [294, 131] on input "text" at bounding box center [247, 136] width 195 height 16
type input "Urdu"
click at [315, 199] on button "Save" at bounding box center [305, 196] width 35 height 16
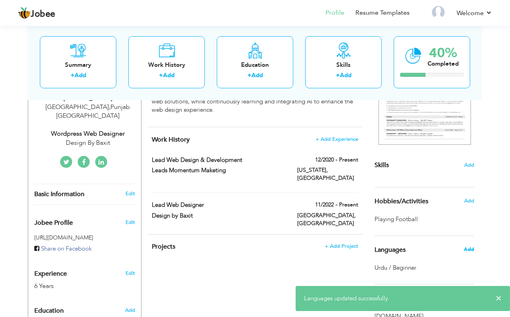
click at [469, 251] on span "Add" at bounding box center [469, 249] width 10 height 7
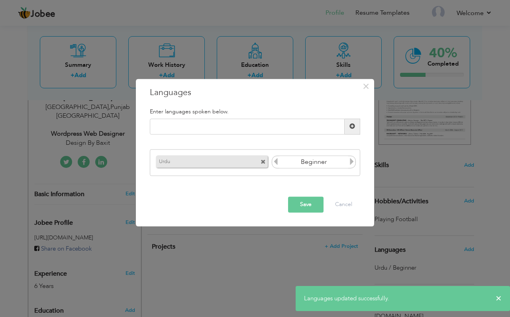
click at [311, 167] on input "Beginner" at bounding box center [313, 163] width 69 height 12
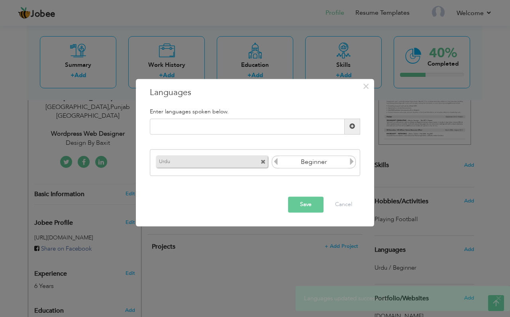
click at [325, 160] on input "Beginner" at bounding box center [313, 163] width 69 height 12
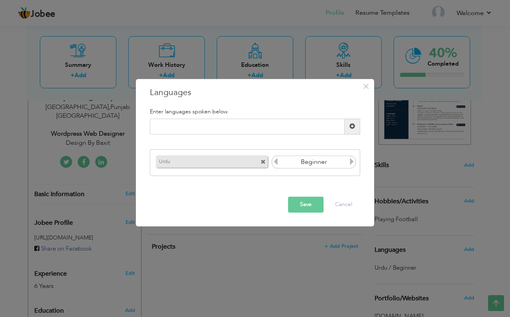
click at [351, 161] on icon at bounding box center [351, 162] width 7 height 7
click at [271, 125] on input "text" at bounding box center [247, 127] width 195 height 16
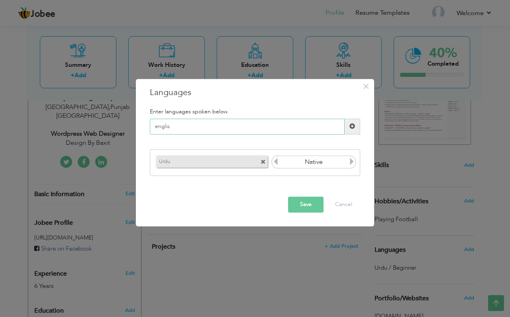
type input "english"
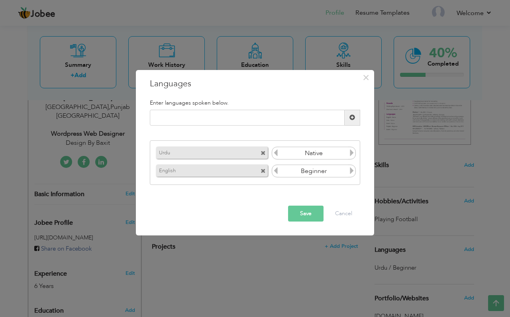
click at [349, 170] on icon at bounding box center [351, 170] width 7 height 7
click at [277, 171] on icon at bounding box center [275, 170] width 7 height 7
click at [269, 118] on input "text" at bounding box center [247, 118] width 195 height 16
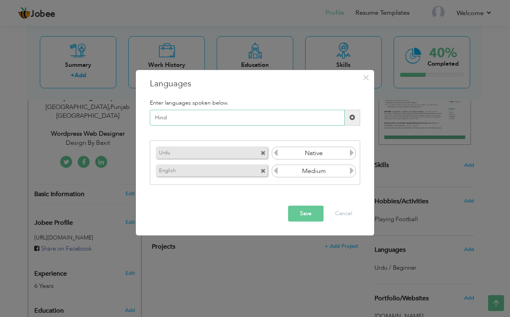
type input "Hindi"
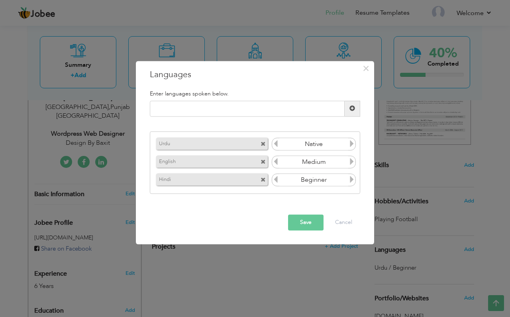
click at [345, 178] on input "Beginner" at bounding box center [313, 180] width 69 height 12
click at [348, 179] on icon at bounding box center [351, 179] width 7 height 7
click at [274, 178] on icon at bounding box center [275, 179] width 7 height 7
click at [256, 108] on input "text" at bounding box center [247, 109] width 195 height 16
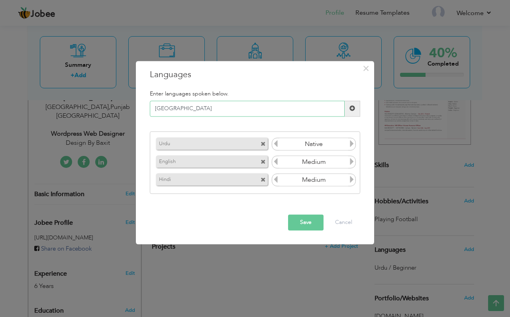
type input "Punjabi"
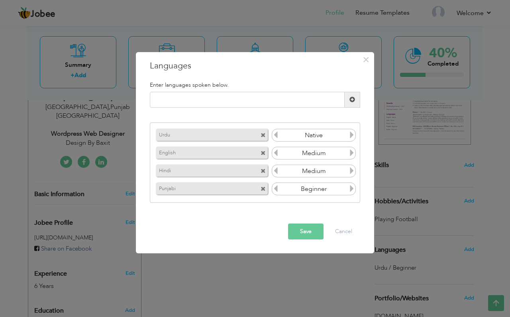
click at [348, 189] on icon at bounding box center [351, 188] width 7 height 7
click at [255, 101] on input "text" at bounding box center [247, 100] width 195 height 16
click at [301, 227] on button "Save" at bounding box center [305, 232] width 35 height 16
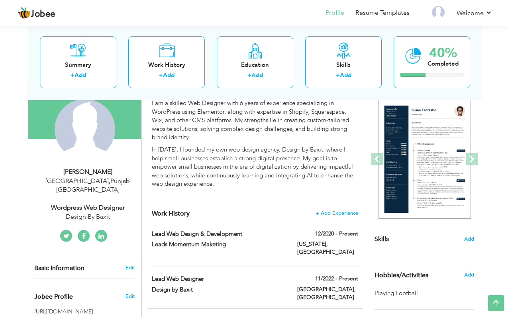
scroll to position [70, 0]
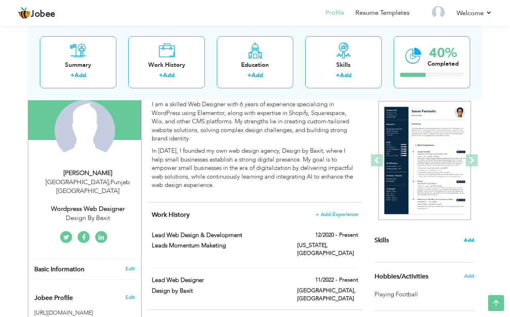
click at [468, 240] on span "Add" at bounding box center [469, 241] width 10 height 8
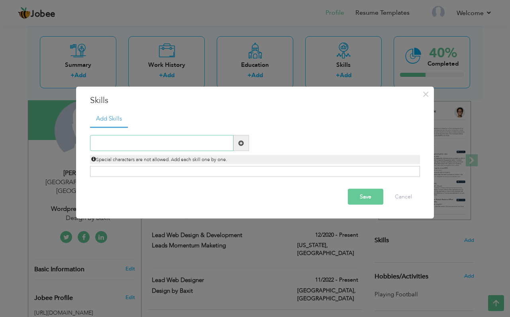
click at [211, 143] on input "text" at bounding box center [161, 143] width 143 height 16
click at [207, 140] on input "text" at bounding box center [161, 143] width 143 height 16
type input "e"
click at [427, 94] on span "×" at bounding box center [425, 94] width 7 height 14
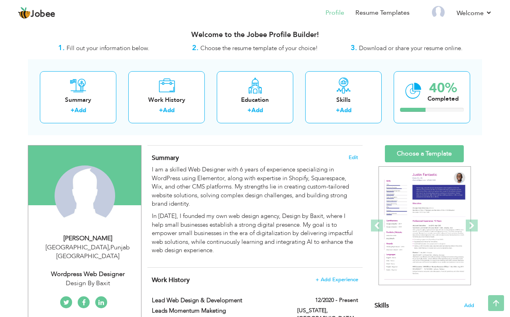
scroll to position [0, 0]
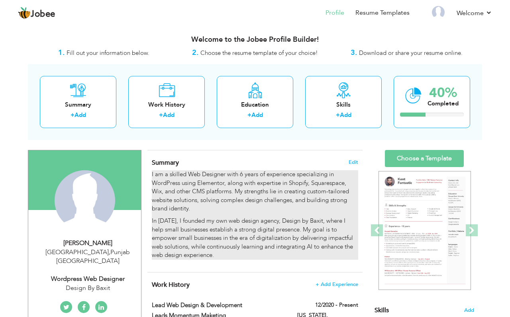
click at [282, 204] on p "I am a skilled Web Designer with 6 years of experience specializing in WordPres…" at bounding box center [255, 191] width 206 height 43
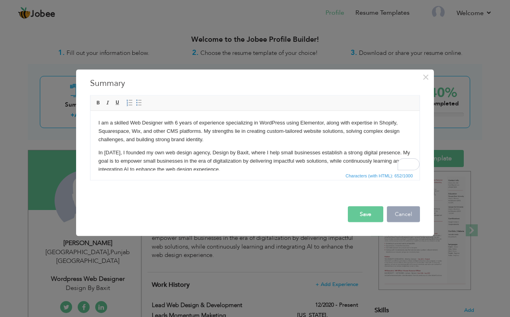
click at [400, 215] on button "Cancel" at bounding box center [403, 214] width 33 height 16
